Goal: Contribute content: Contribute content

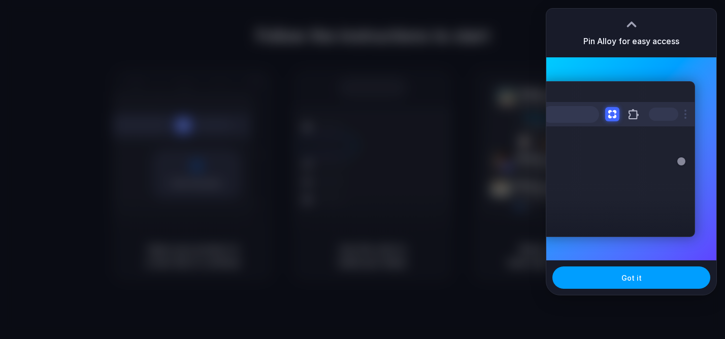
click at [622, 278] on span "Got it" at bounding box center [631, 278] width 20 height 11
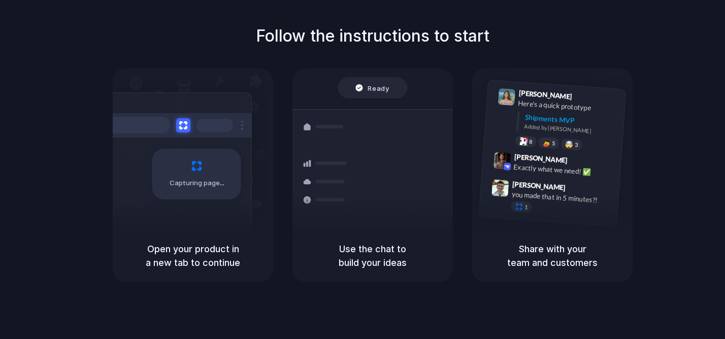
click at [703, 32] on div "Follow the instructions to start Capturing page Open your product in a new tab …" at bounding box center [372, 153] width 725 height 258
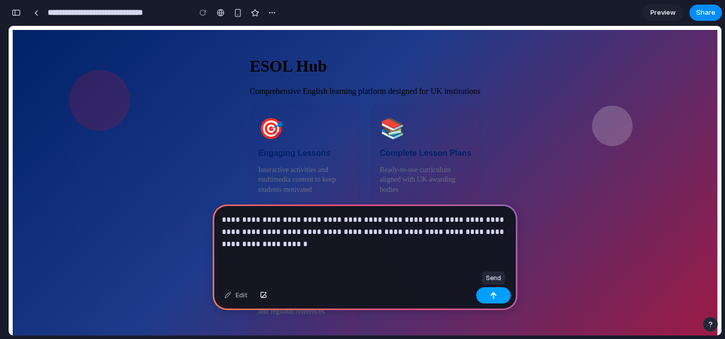
click at [497, 295] on button "button" at bounding box center [493, 295] width 35 height 16
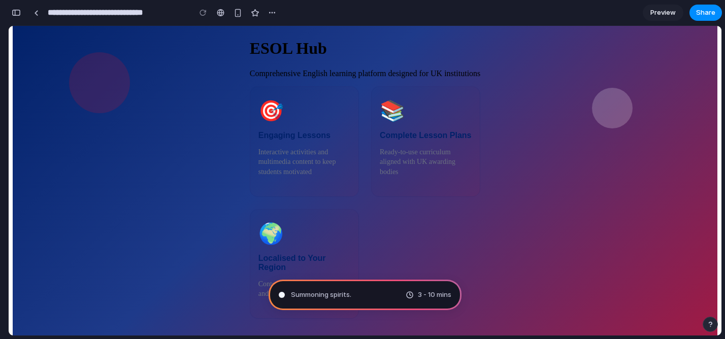
scroll to position [22, 0]
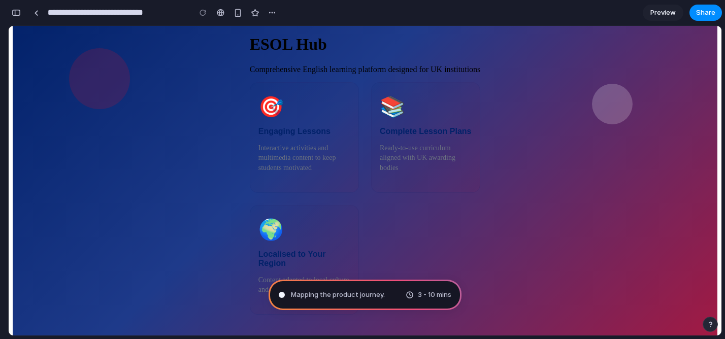
type input "**********"
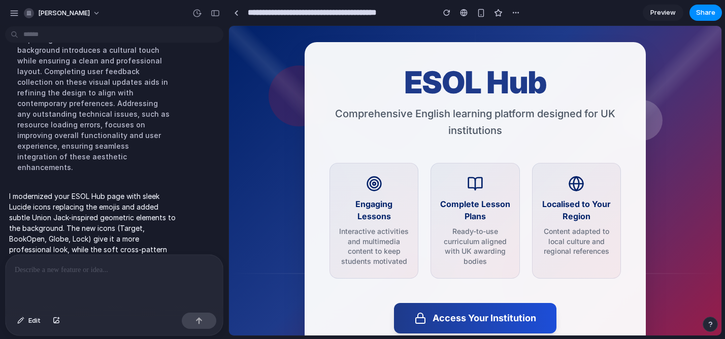
scroll to position [10, 0]
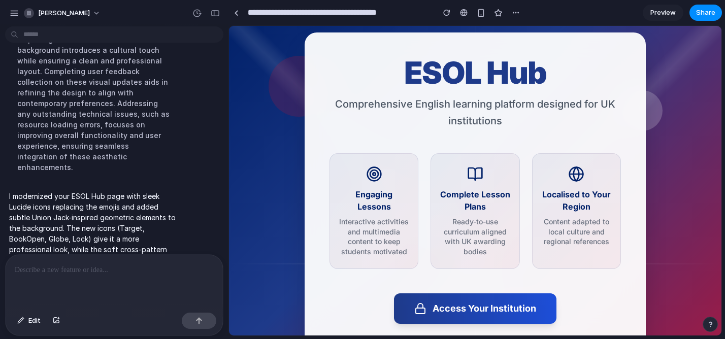
click at [66, 270] on p at bounding box center [114, 270] width 199 height 12
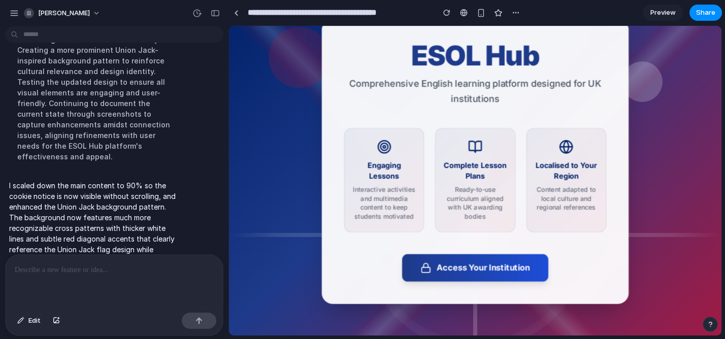
scroll to position [0, 0]
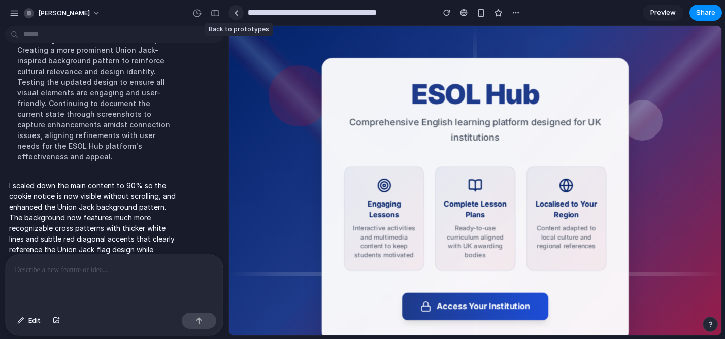
click at [236, 12] on div at bounding box center [236, 13] width 5 height 6
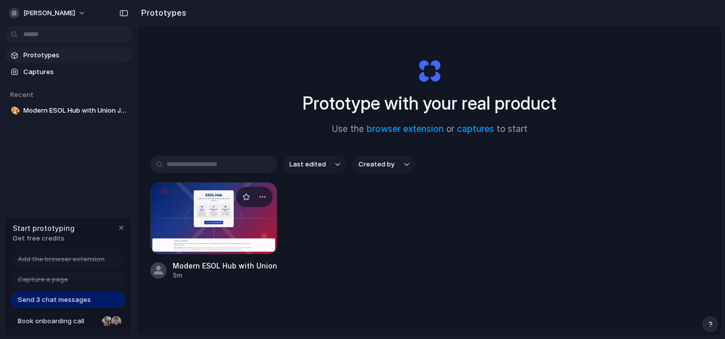
click at [247, 222] on div at bounding box center [213, 218] width 127 height 72
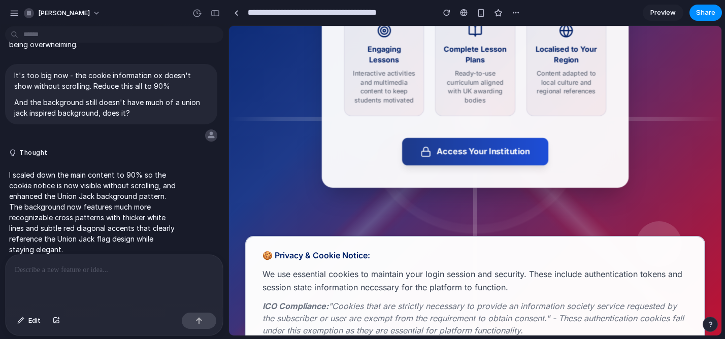
scroll to position [185, 0]
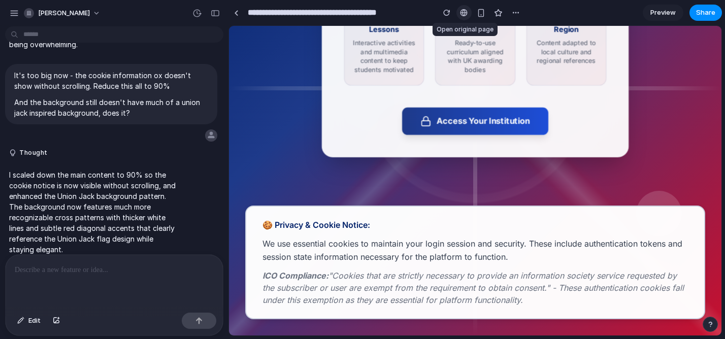
click at [463, 14] on div at bounding box center [464, 13] width 8 height 8
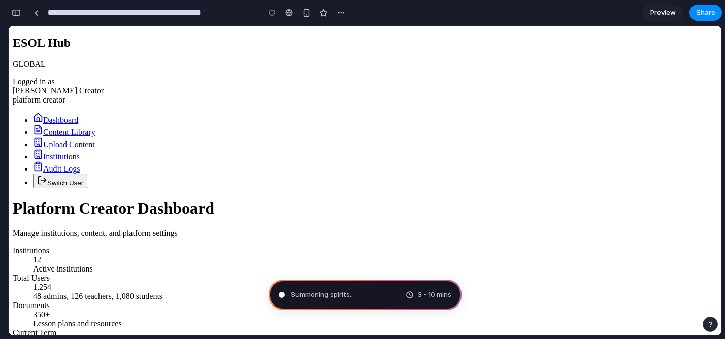
type input "**********"
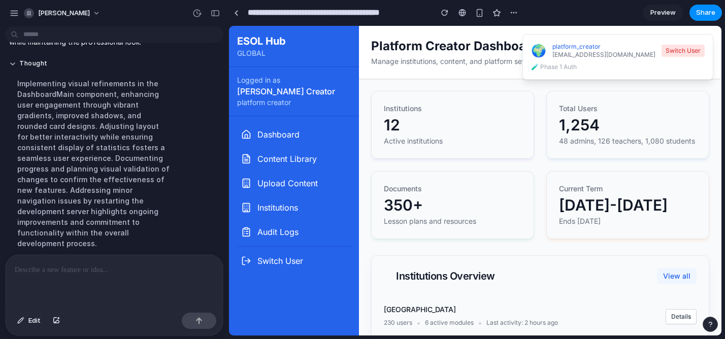
click at [662, 11] on span "Preview" at bounding box center [662, 13] width 25 height 10
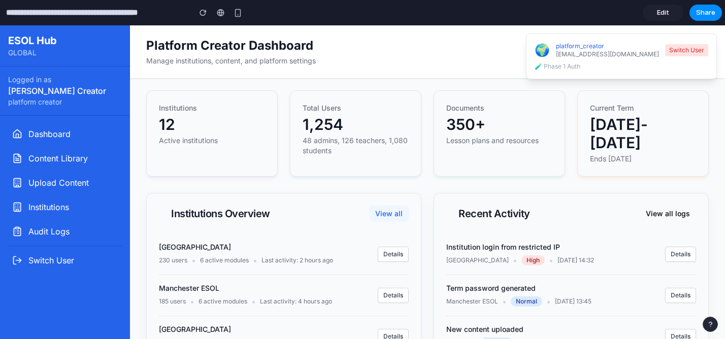
click at [663, 10] on span "Edit" at bounding box center [663, 13] width 12 height 10
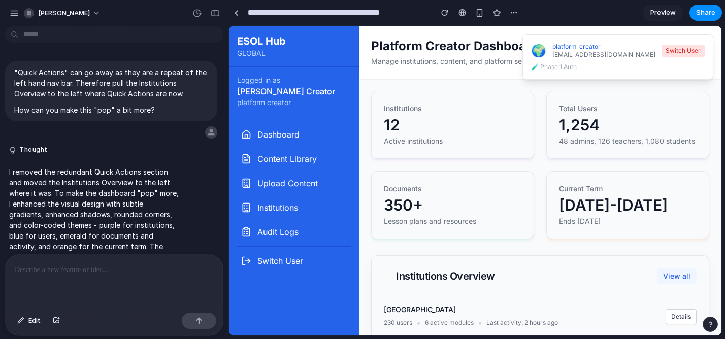
scroll to position [29, 0]
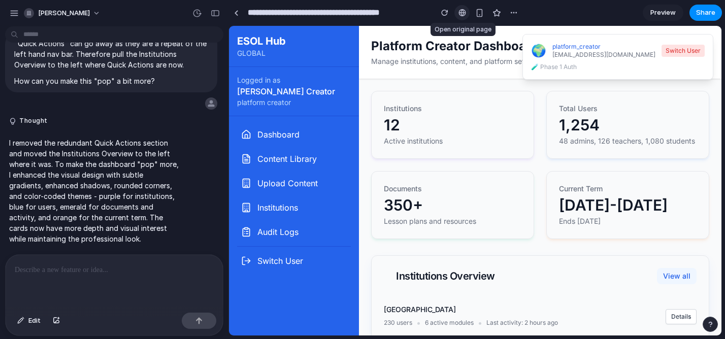
click at [465, 12] on div at bounding box center [462, 13] width 8 height 8
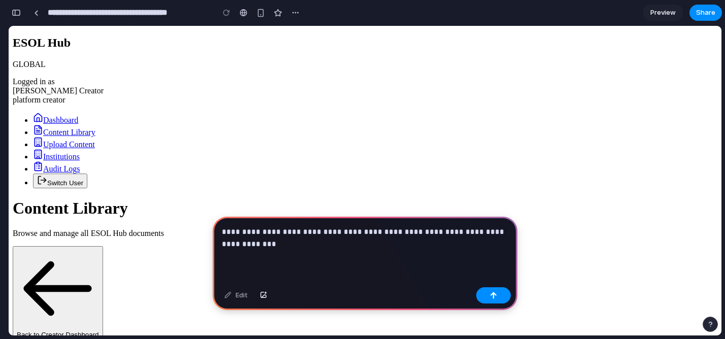
click at [254, 232] on p "**********" at bounding box center [365, 238] width 286 height 24
click at [495, 293] on div "button" at bounding box center [493, 295] width 7 height 7
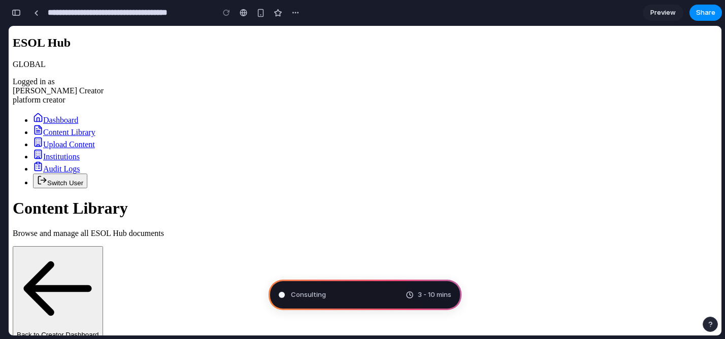
type input "**********"
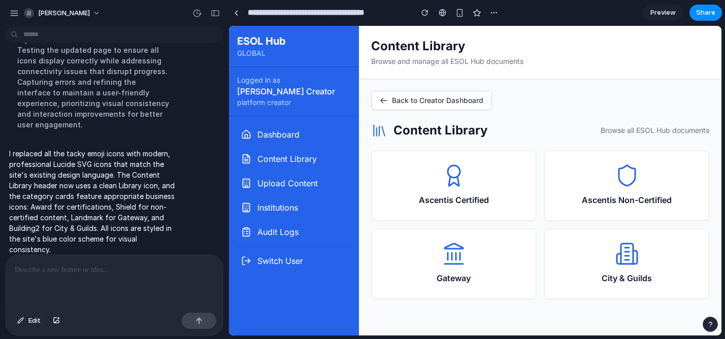
click at [665, 13] on span "Preview" at bounding box center [662, 13] width 25 height 10
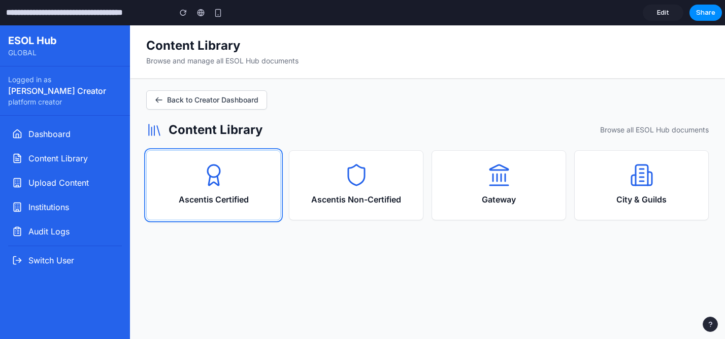
click at [215, 210] on button "Ascentis Certified" at bounding box center [213, 185] width 135 height 70
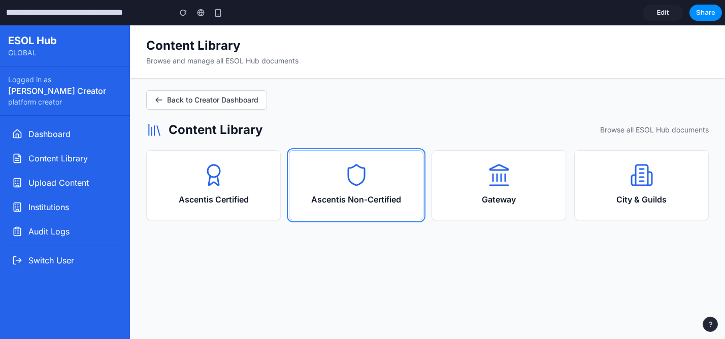
click at [376, 195] on h3 "Ascentis Non-Certified" at bounding box center [356, 199] width 90 height 12
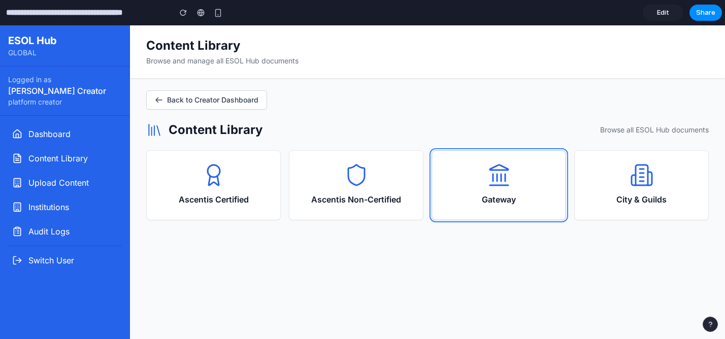
click at [481, 190] on div "Gateway" at bounding box center [498, 185] width 109 height 45
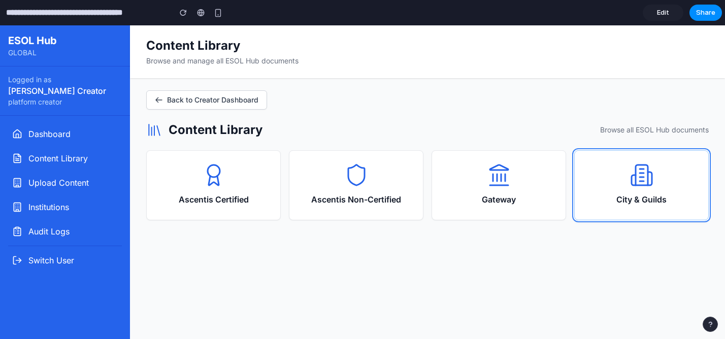
click at [636, 187] on div "City & Guilds" at bounding box center [641, 185] width 109 height 45
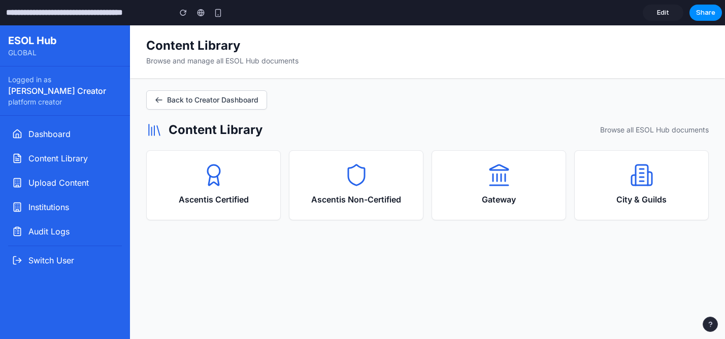
click at [338, 96] on div "Back to Creator Dashboard" at bounding box center [427, 99] width 563 height 19
click at [664, 12] on span "Edit" at bounding box center [663, 13] width 12 height 10
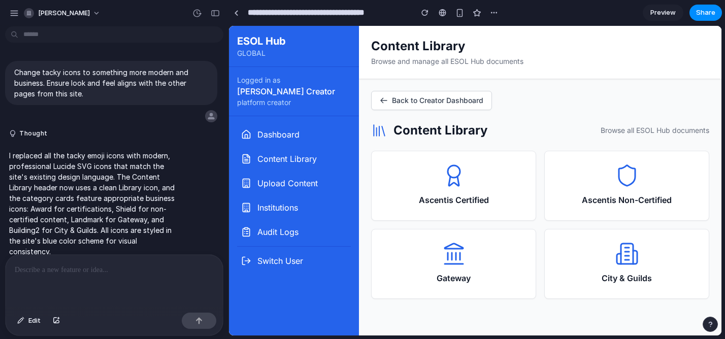
scroll to position [13, 0]
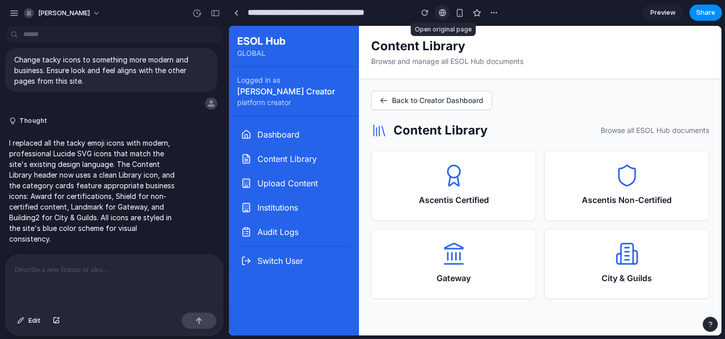
click at [444, 16] on div at bounding box center [443, 13] width 8 height 8
